Goal: Task Accomplishment & Management: Complete application form

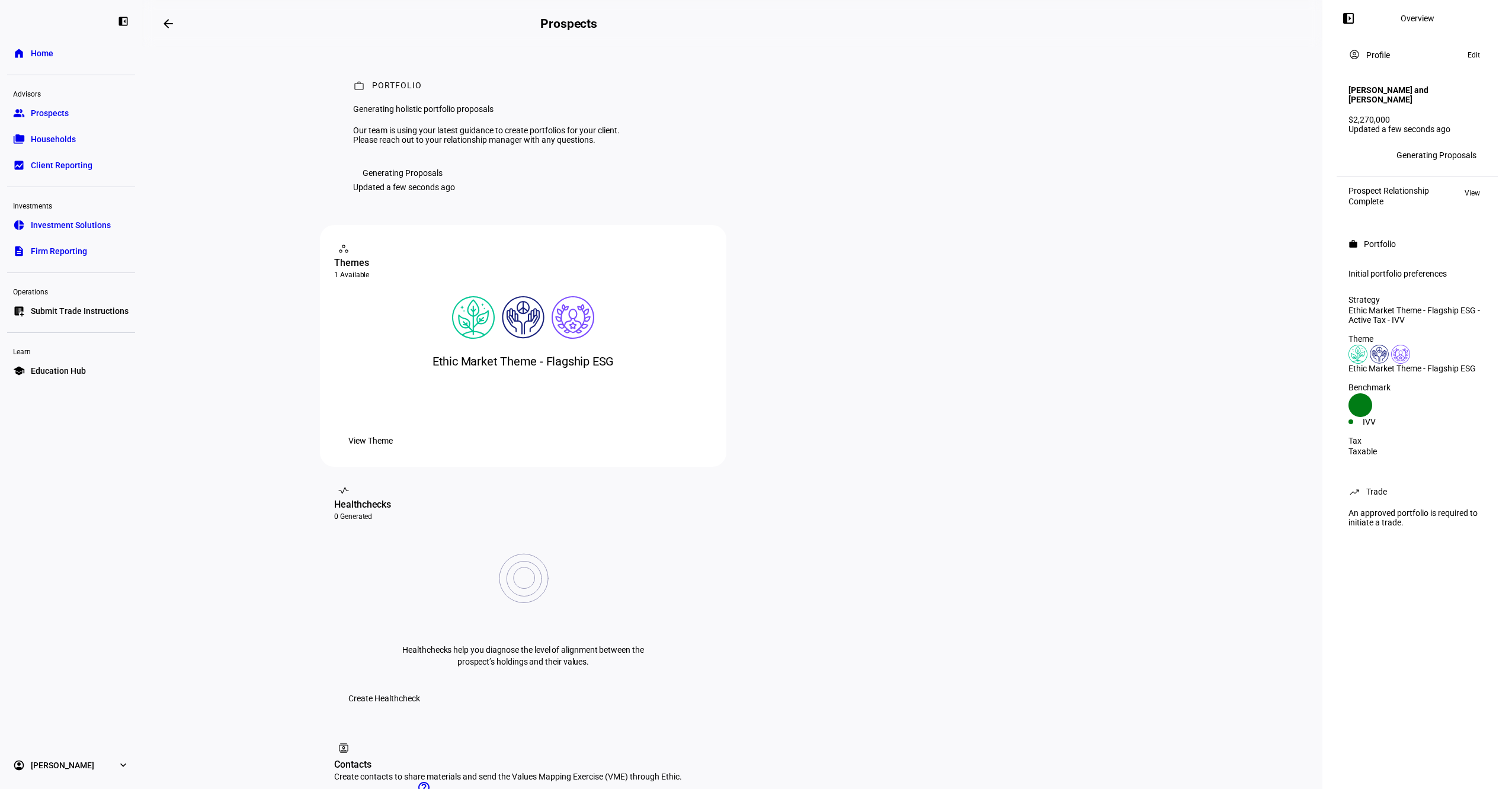
scroll to position [326, 0]
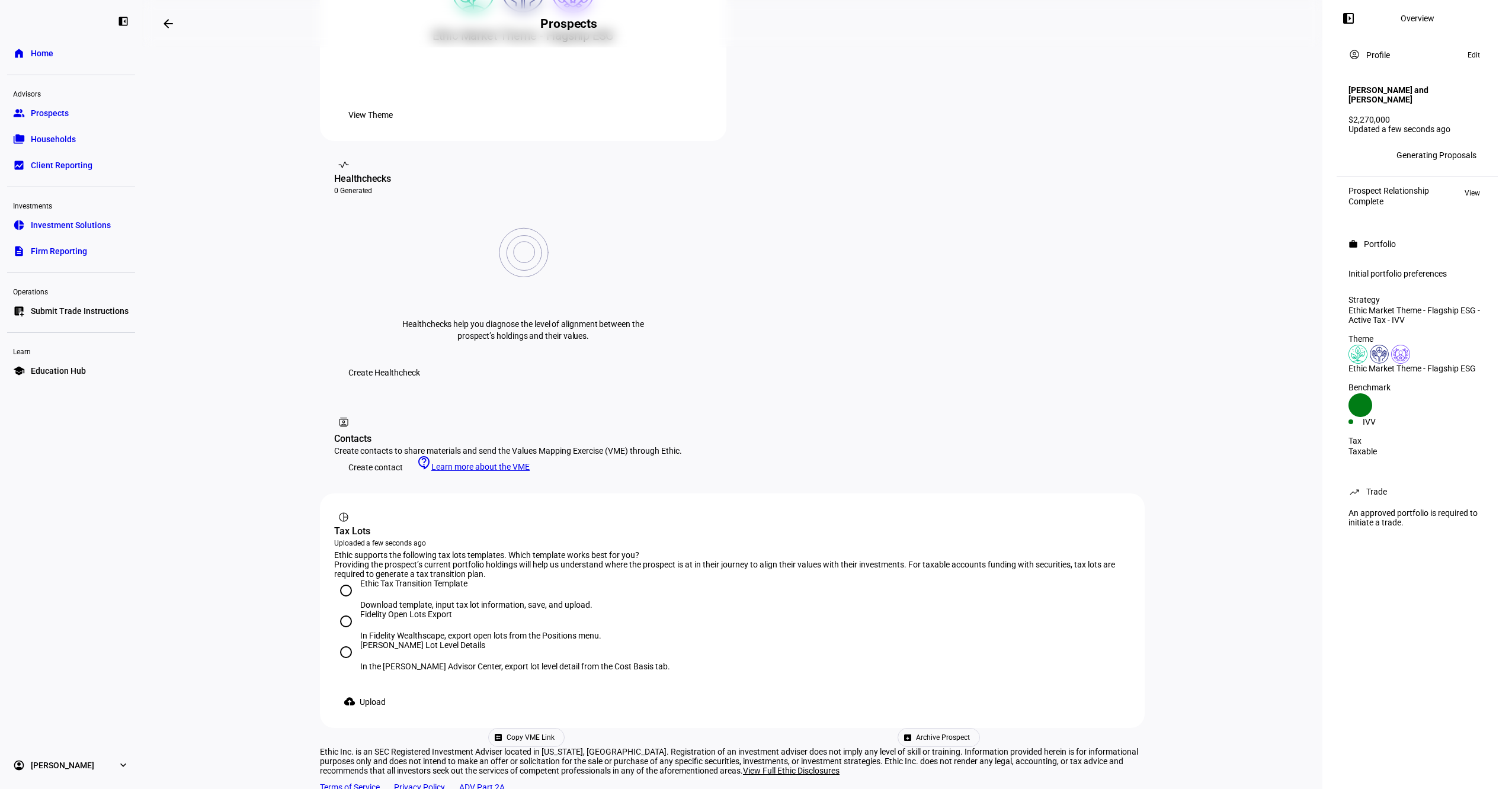
click at [97, 319] on link "list_alt_add Submit Trade Instructions" at bounding box center [71, 310] width 128 height 24
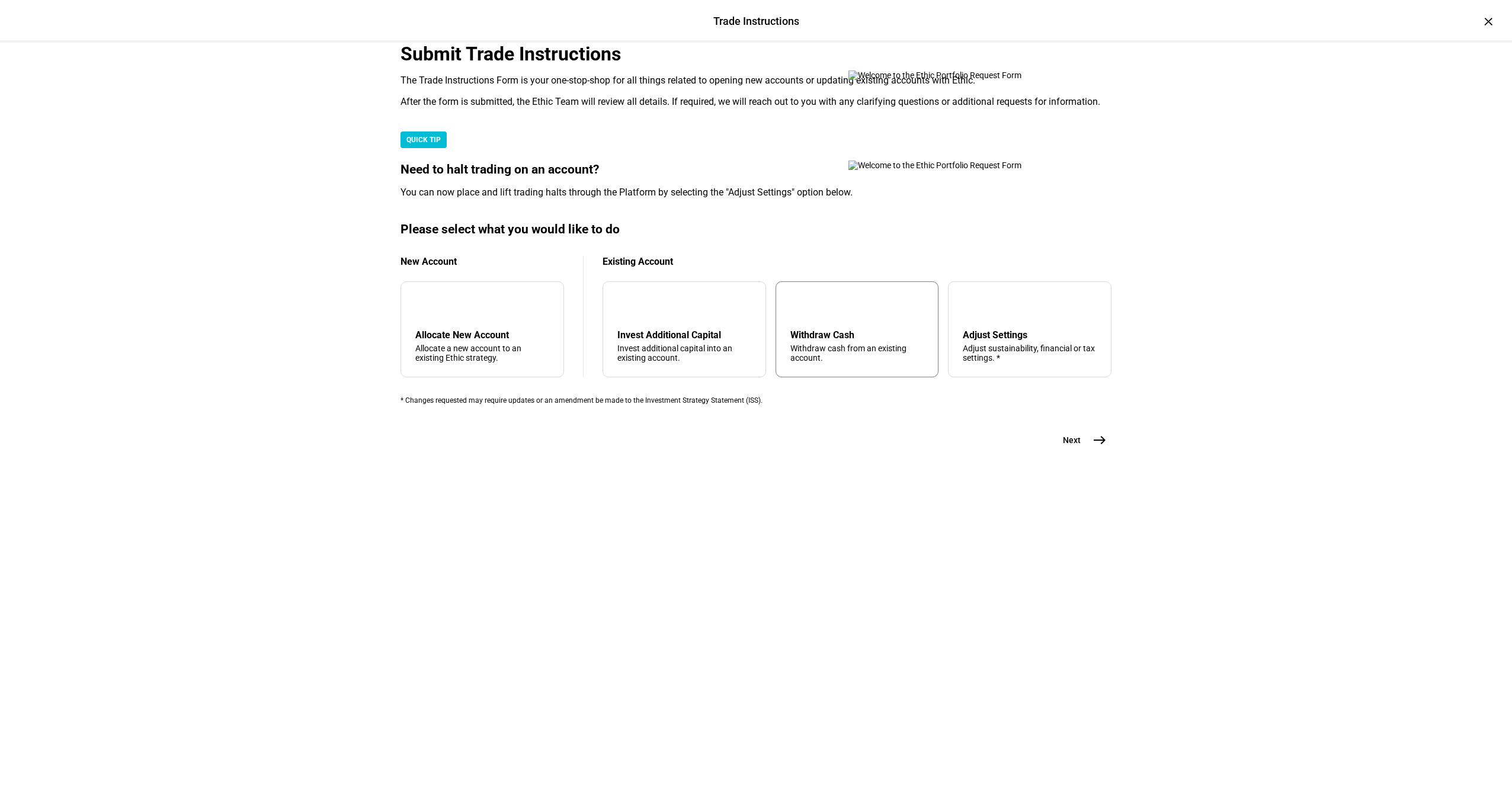
click at [833, 377] on div "arrow_upward Withdraw Cash Withdraw cash from an existing account." at bounding box center [857, 329] width 164 height 96
click at [1088, 451] on span "east" at bounding box center [1099, 440] width 24 height 24
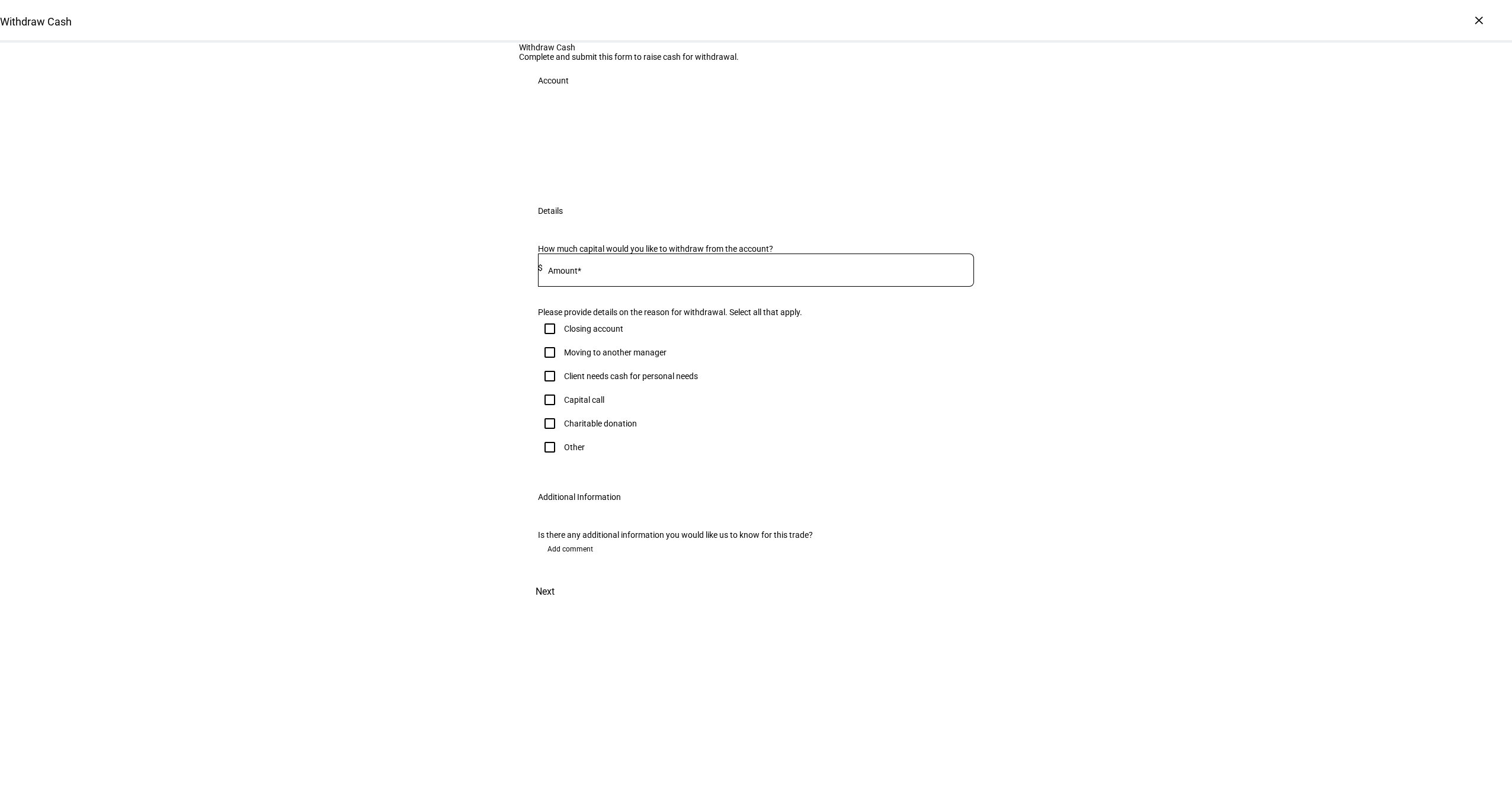
click at [587, 272] on input at bounding box center [758, 267] width 431 height 9
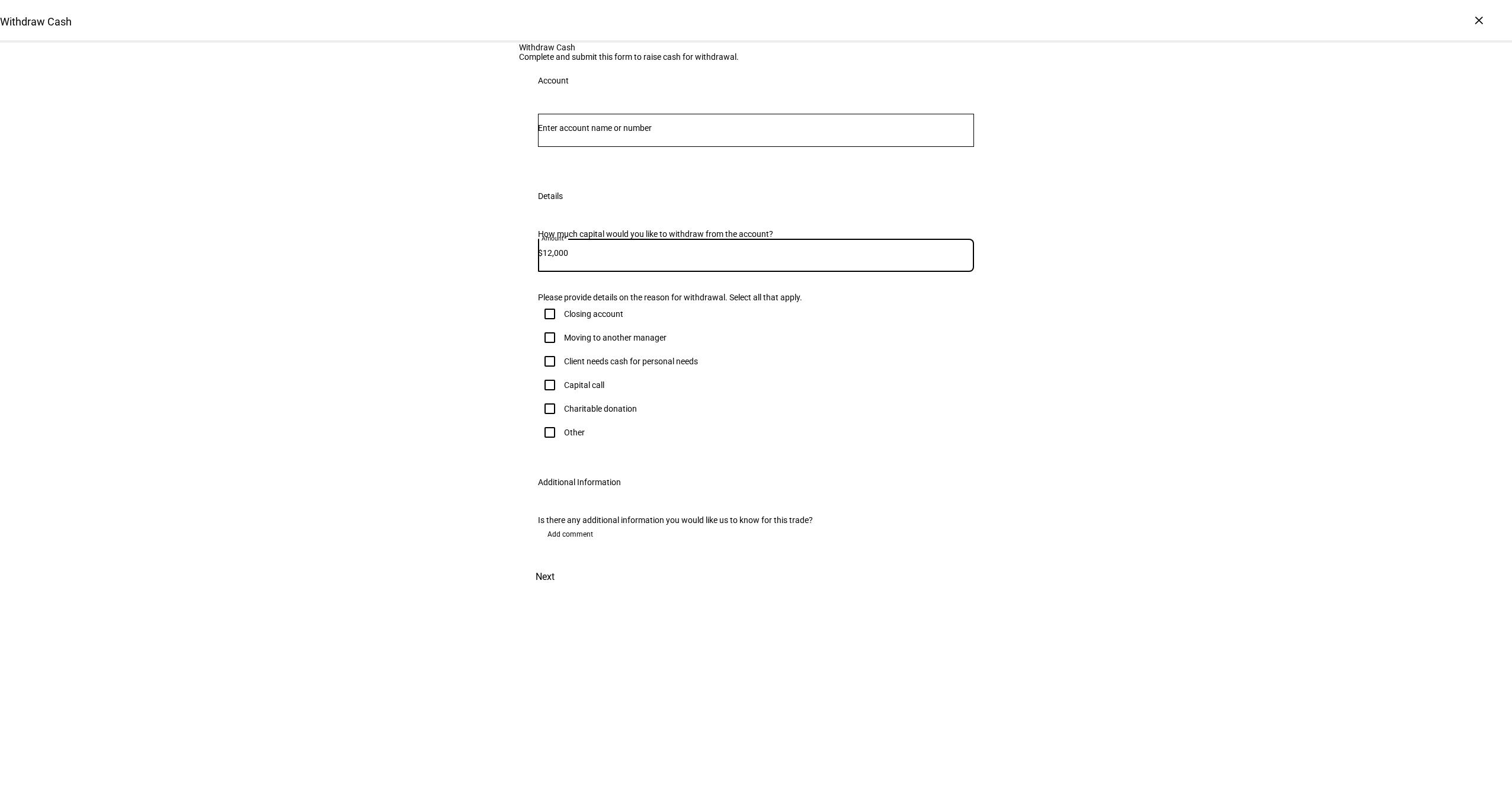
type input "12,000"
click at [565, 366] on div "Client needs cash for personal needs" at bounding box center [631, 361] width 134 height 9
click at [562, 373] on input "Client needs cash for personal needs" at bounding box center [549, 361] width 24 height 24
checkbox input "true"
click at [621, 133] on input "Number" at bounding box center [756, 127] width 436 height 9
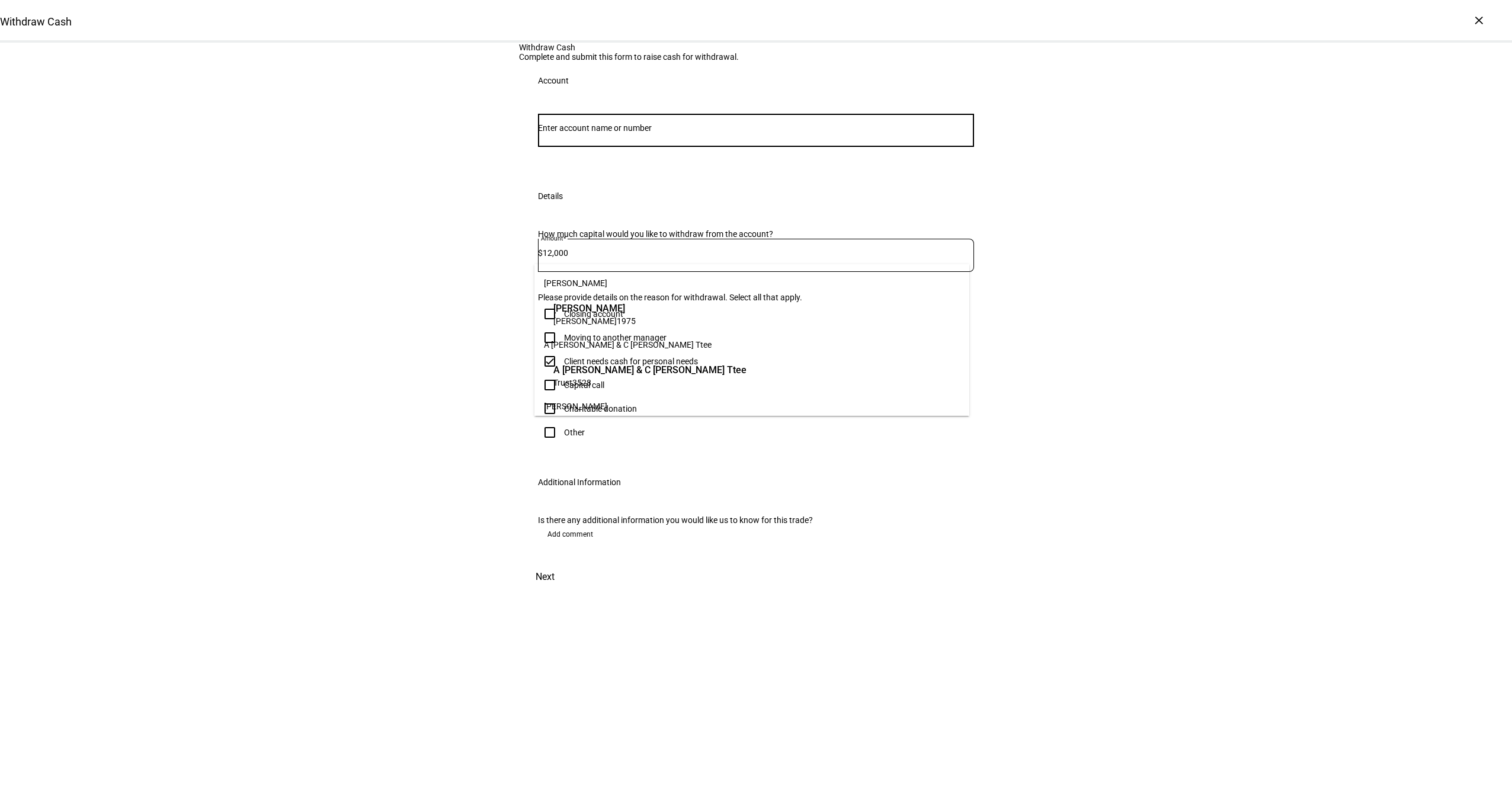
paste input "11763272"
drag, startPoint x: 566, startPoint y: 247, endPoint x: 434, endPoint y: 240, distance: 132.2
click at [434, 240] on div "Withdraw Cash Complete and submit this form to raise cash for withdrawal. Accou…" at bounding box center [756, 317] width 1512 height 548
type input "3272"
click at [605, 311] on span "[PERSON_NAME] &" at bounding box center [593, 308] width 80 height 14
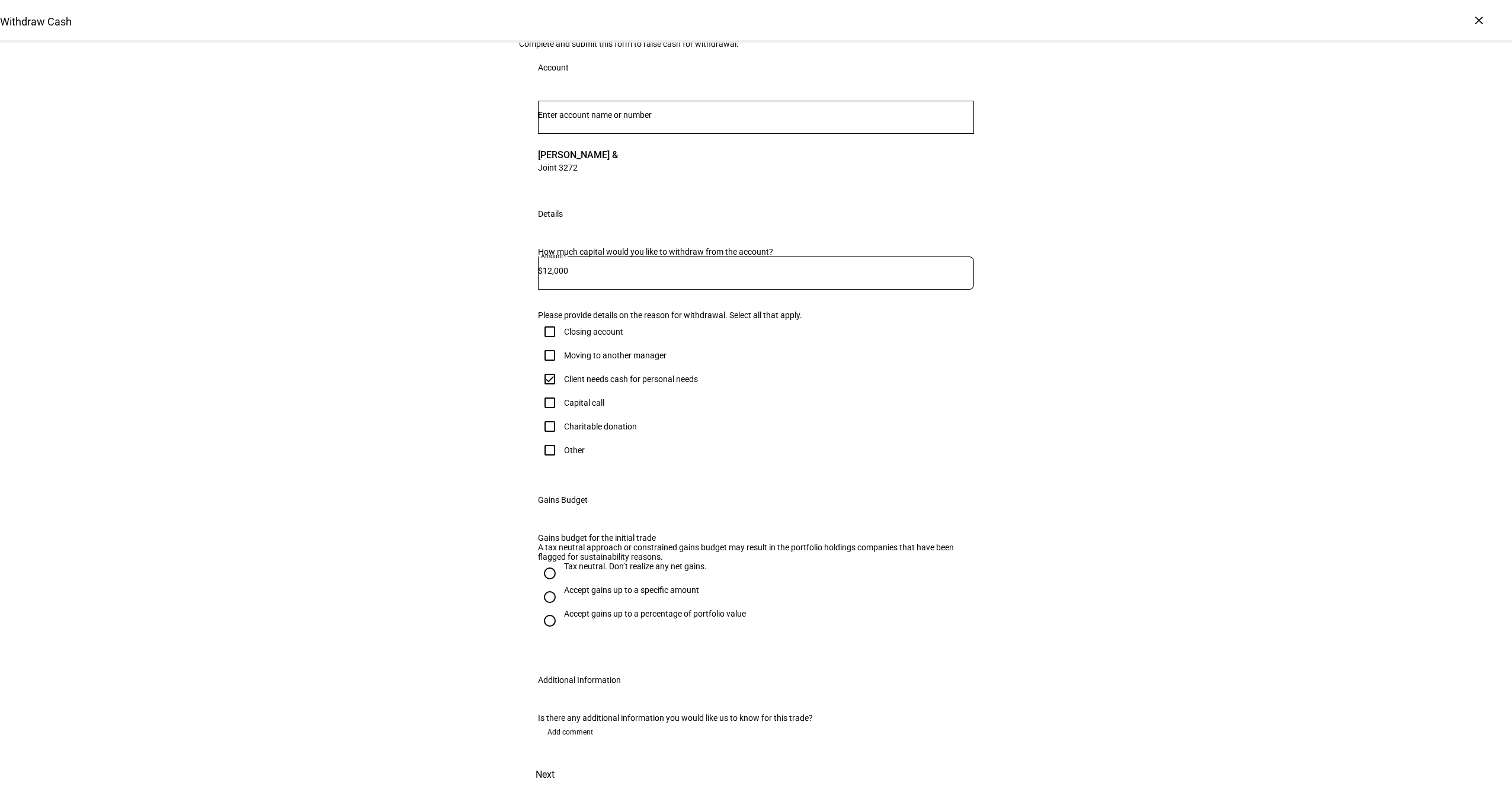
scroll to position [284, 0]
click at [588, 585] on div "Accept gains up to a specific amount" at bounding box center [632, 589] width 135 height 9
click at [562, 585] on input "Accept gains up to a specific amount" at bounding box center [549, 597] width 24 height 24
radio input "true"
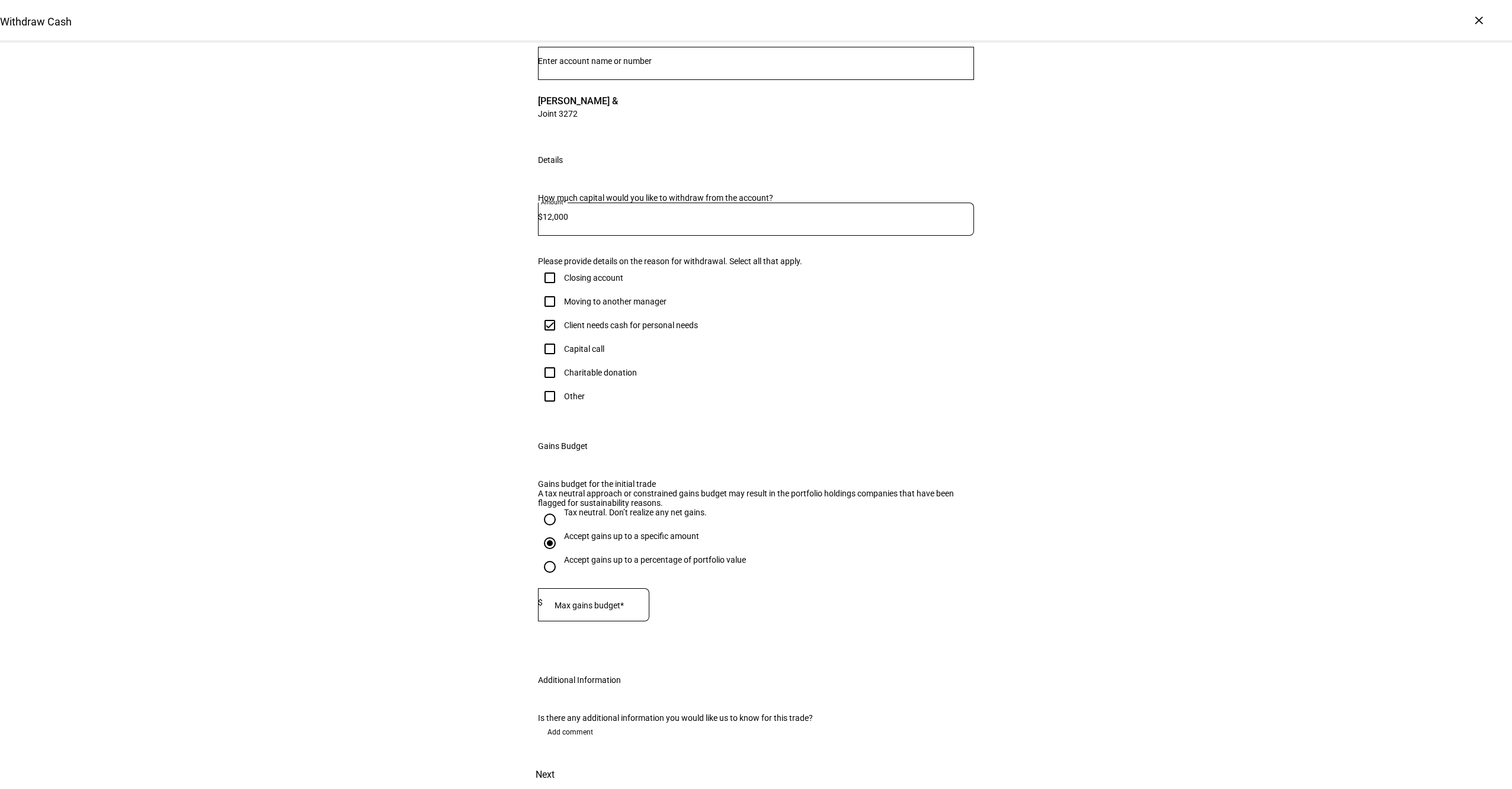
click at [576, 588] on div at bounding box center [595, 604] width 107 height 33
type input "5,000"
click at [555, 760] on span "Next" at bounding box center [545, 774] width 19 height 28
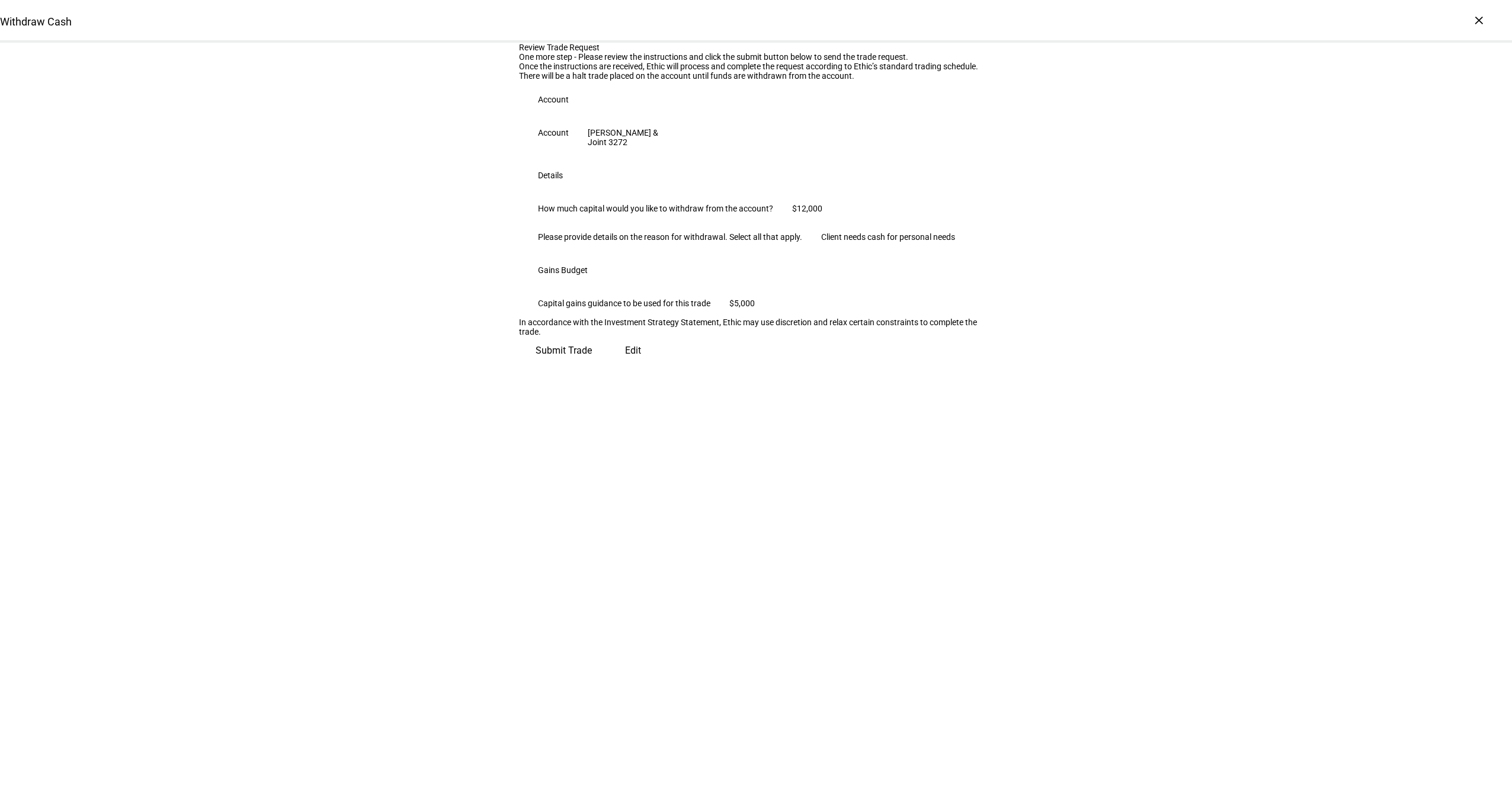
click at [592, 365] on span "Submit Trade" at bounding box center [564, 351] width 56 height 28
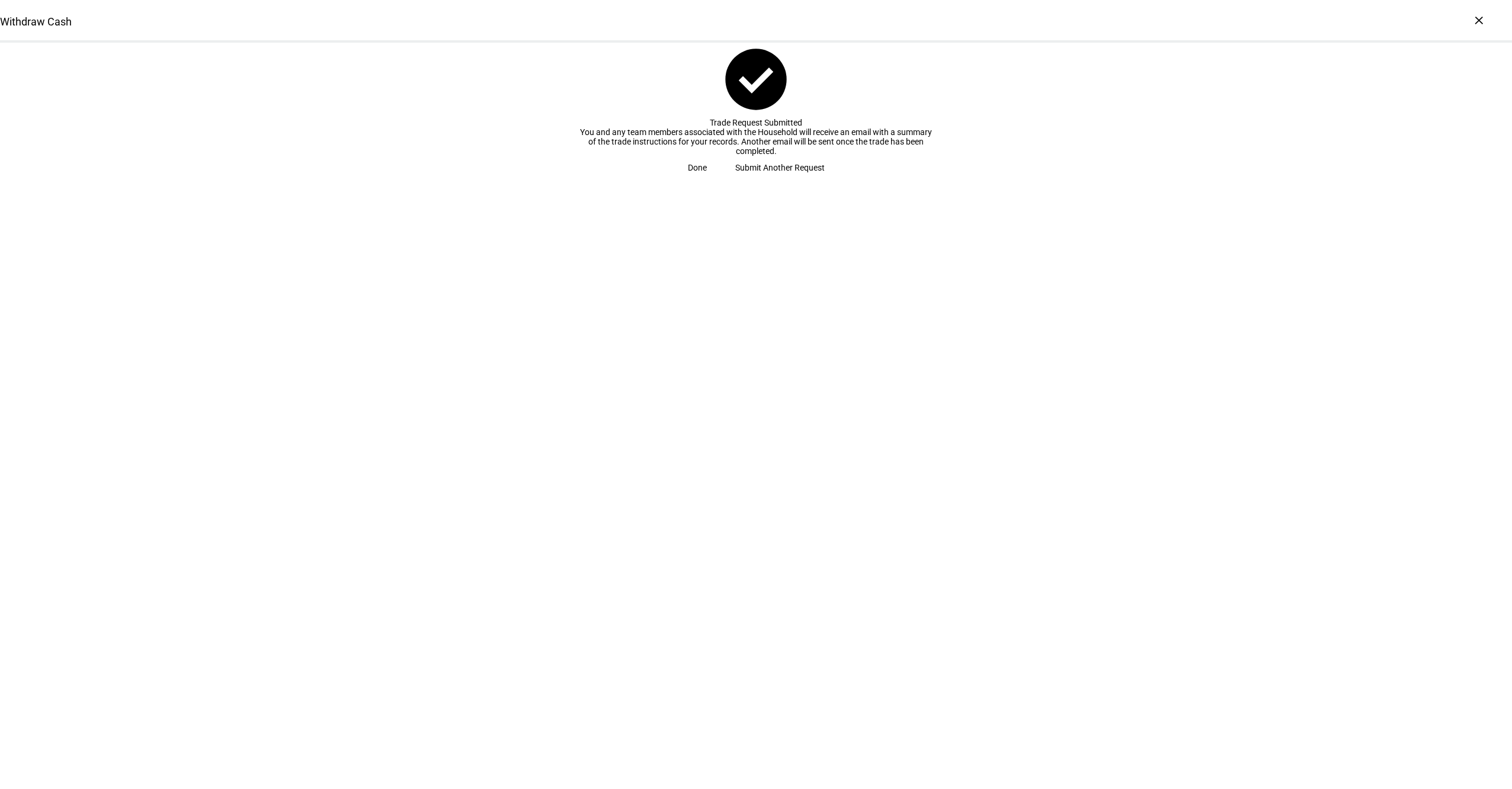
click at [721, 179] on span at bounding box center [697, 168] width 47 height 24
